Goal: Task Accomplishment & Management: Complete application form

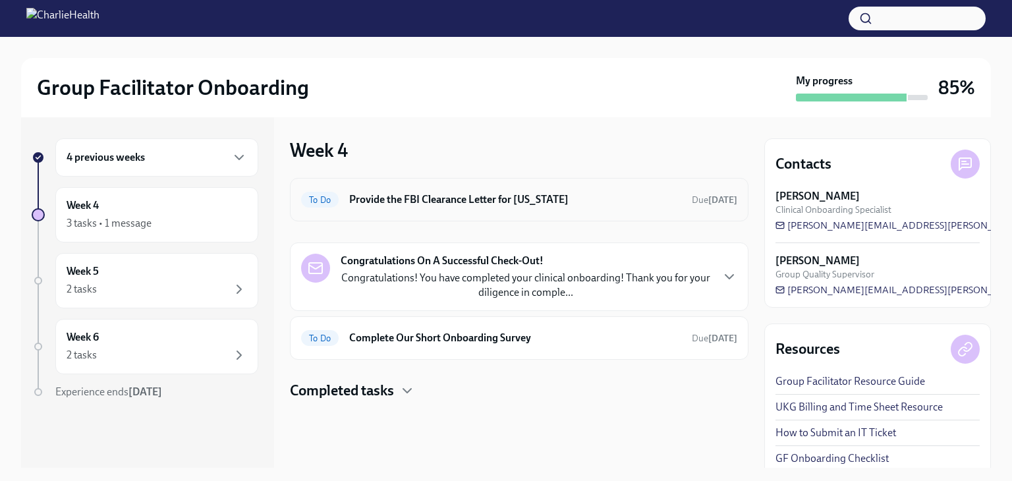
click at [516, 200] on h6 "Provide the FBI Clearance Letter for [US_STATE]" at bounding box center [515, 199] width 332 height 14
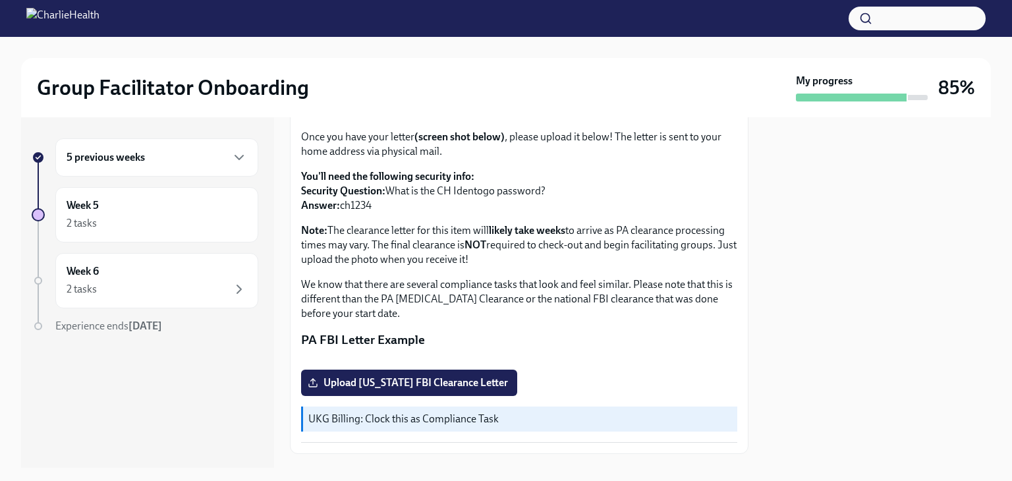
scroll to position [132, 0]
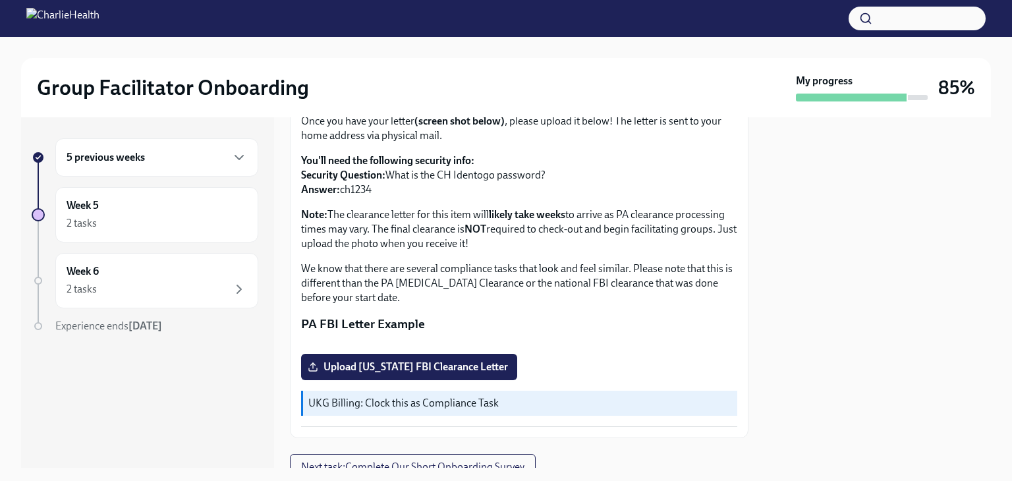
drag, startPoint x: 339, startPoint y: 186, endPoint x: 370, endPoint y: 190, distance: 31.1
click at [370, 190] on p "You'll need the following security info: Security Question: What is the CH Iden…" at bounding box center [519, 174] width 436 height 43
click at [381, 193] on p "You'll need the following security info: Security Question: What is the CH Iden…" at bounding box center [519, 174] width 436 height 43
drag, startPoint x: 342, startPoint y: 189, endPoint x: 371, endPoint y: 194, distance: 29.3
click at [371, 194] on p "You'll need the following security info: Security Question: What is the CH Iden…" at bounding box center [519, 174] width 436 height 43
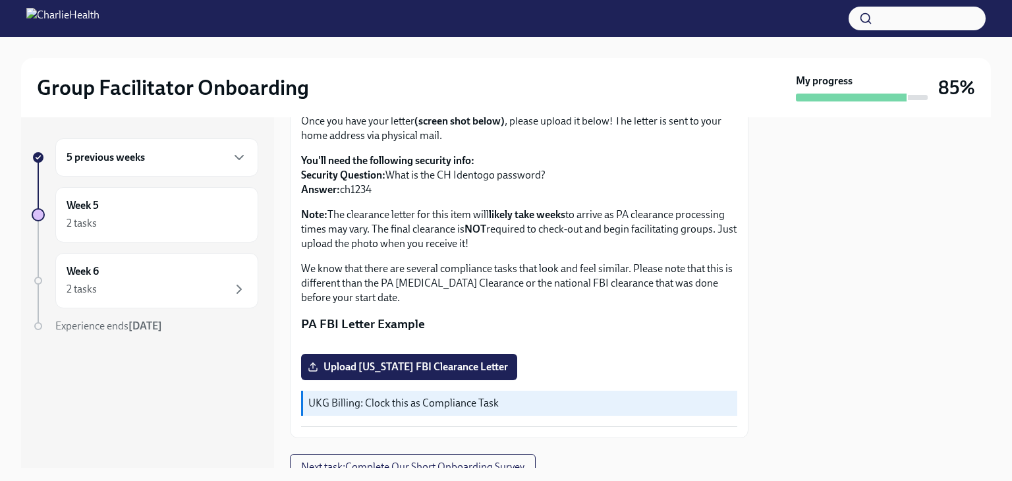
copy p "ch1234"
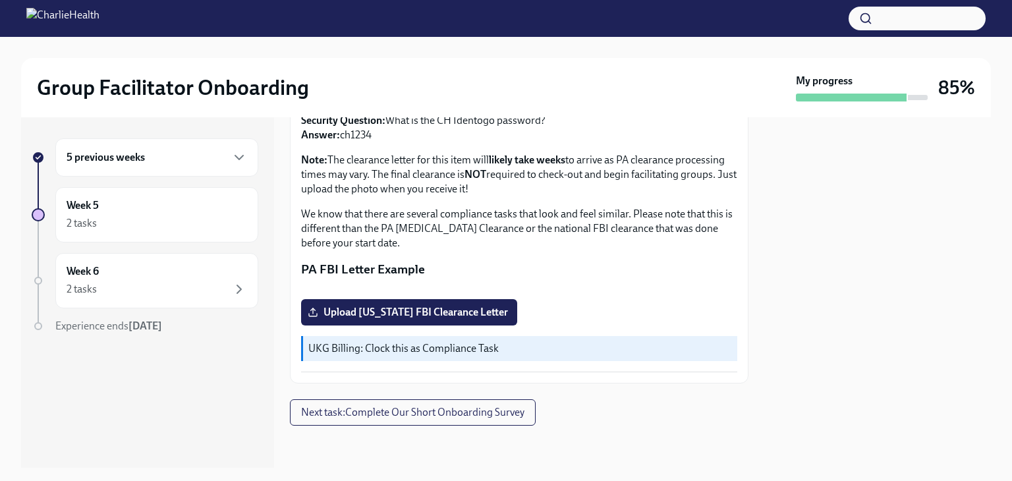
scroll to position [327, 0]
click at [497, 318] on span "Upload [US_STATE] FBI Clearance Letter" at bounding box center [409, 312] width 198 height 13
click at [0, 0] on input "Upload [US_STATE] FBI Clearance Letter" at bounding box center [0, 0] width 0 height 0
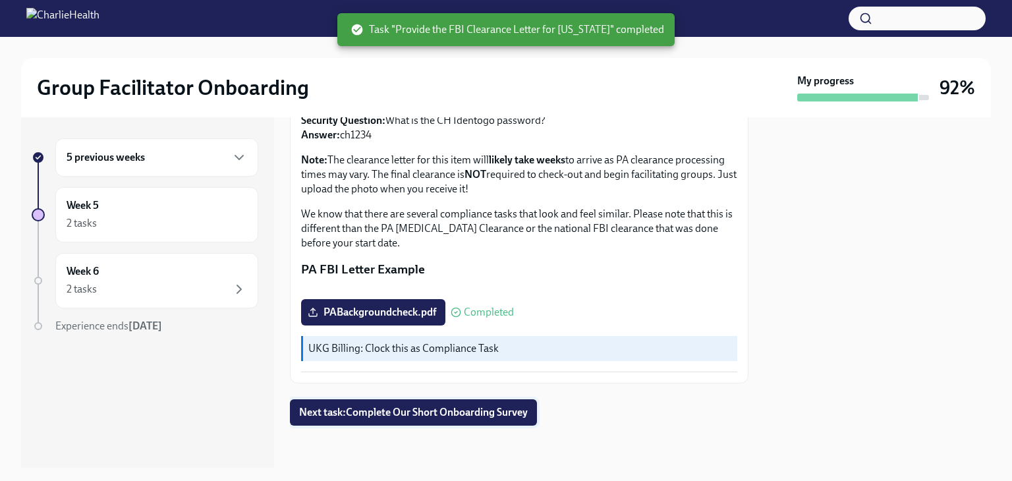
click at [429, 408] on span "Next task : Complete Our Short Onboarding Survey" at bounding box center [413, 412] width 229 height 13
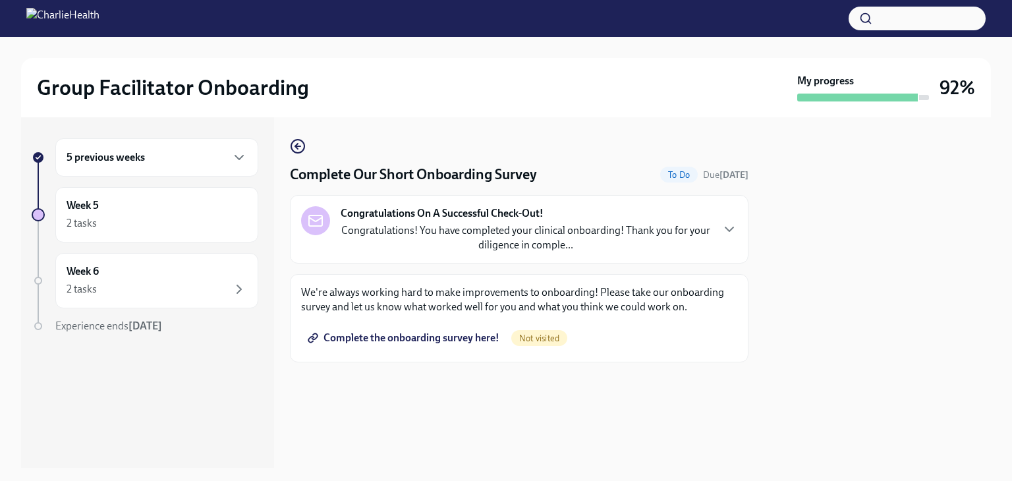
click at [416, 341] on span "Complete the onboarding survey here!" at bounding box center [404, 337] width 189 height 13
click at [187, 150] on div "5 previous weeks" at bounding box center [157, 158] width 180 height 16
